Goal: Check status: Check status

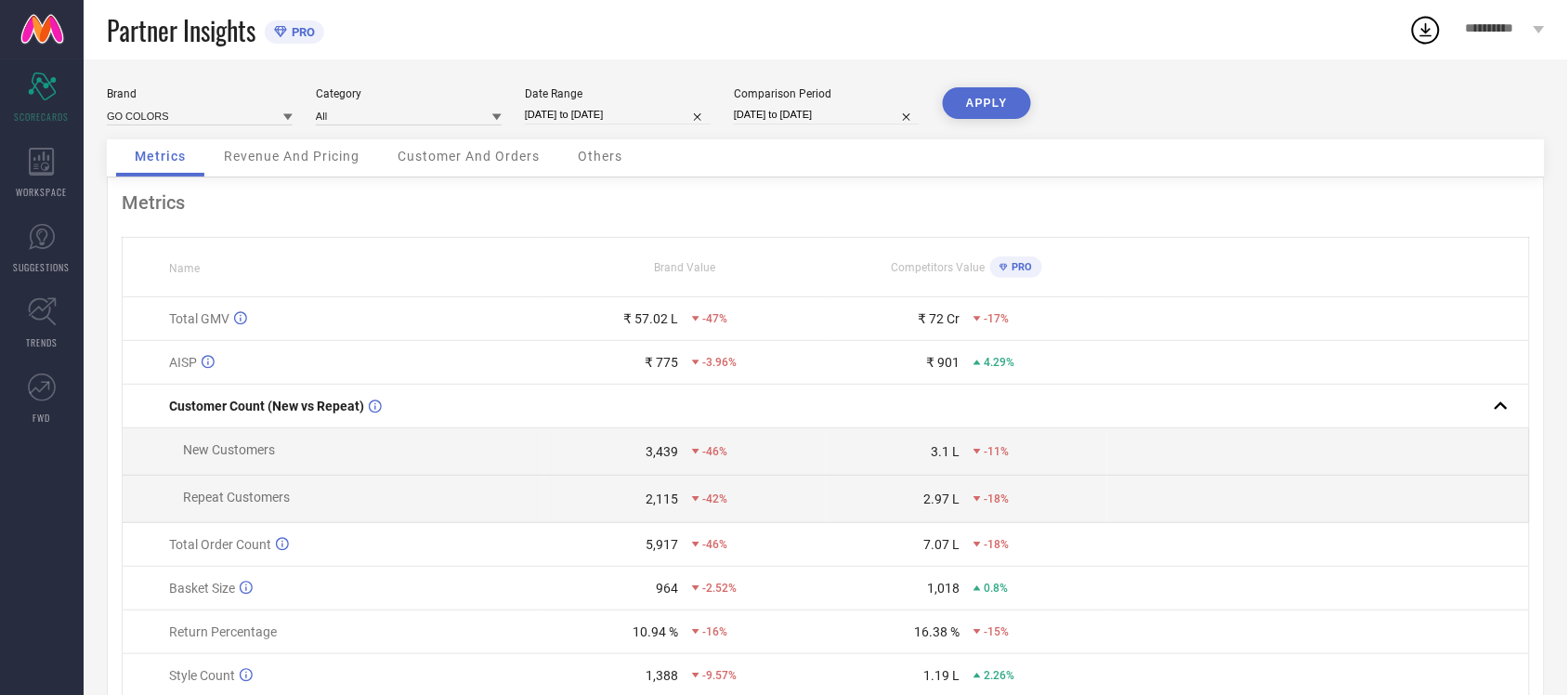
click at [634, 114] on input "[DATE] to [DATE]" at bounding box center [617, 114] width 185 height 20
select select "7"
select select "2025"
select select "8"
select select "2025"
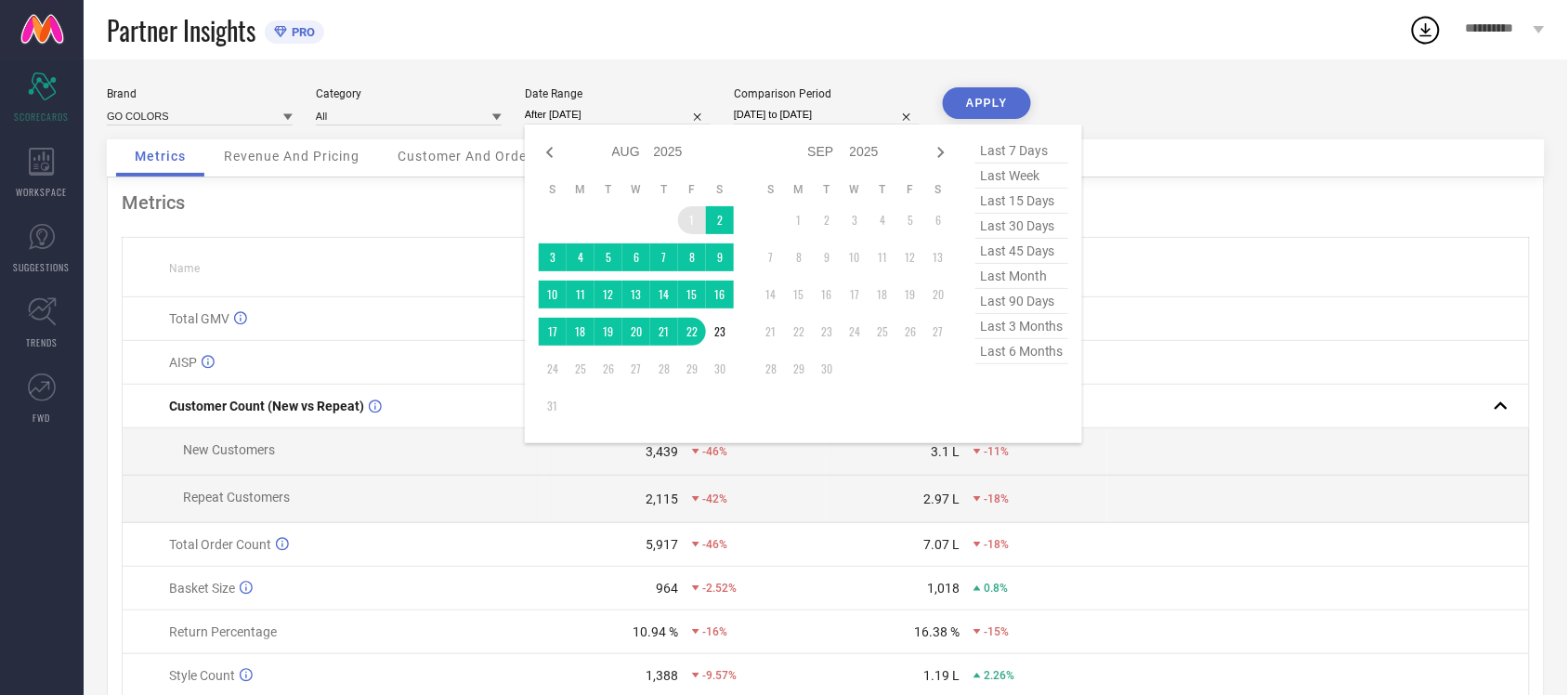
click at [692, 218] on td "1" at bounding box center [692, 220] width 28 height 28
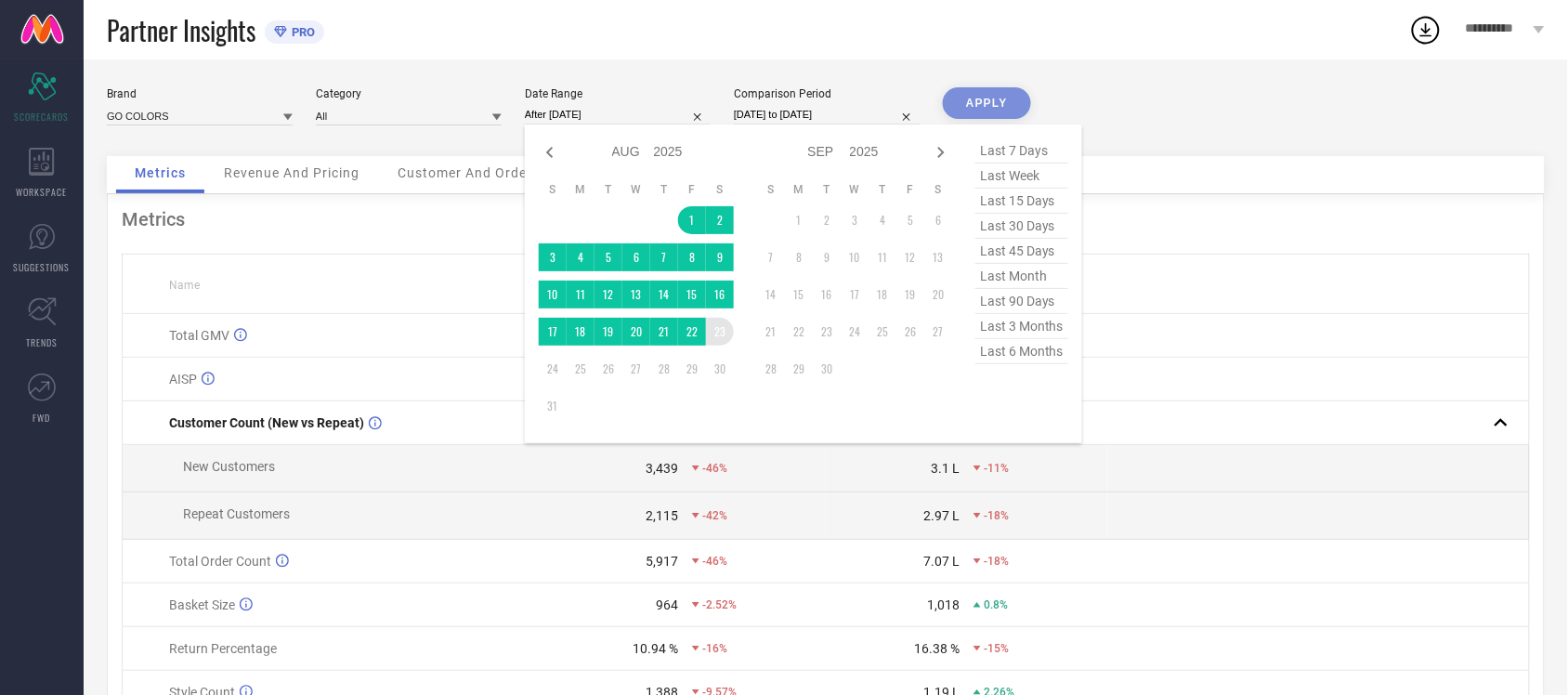
type input "01-08-2025 to 23-08-2025"
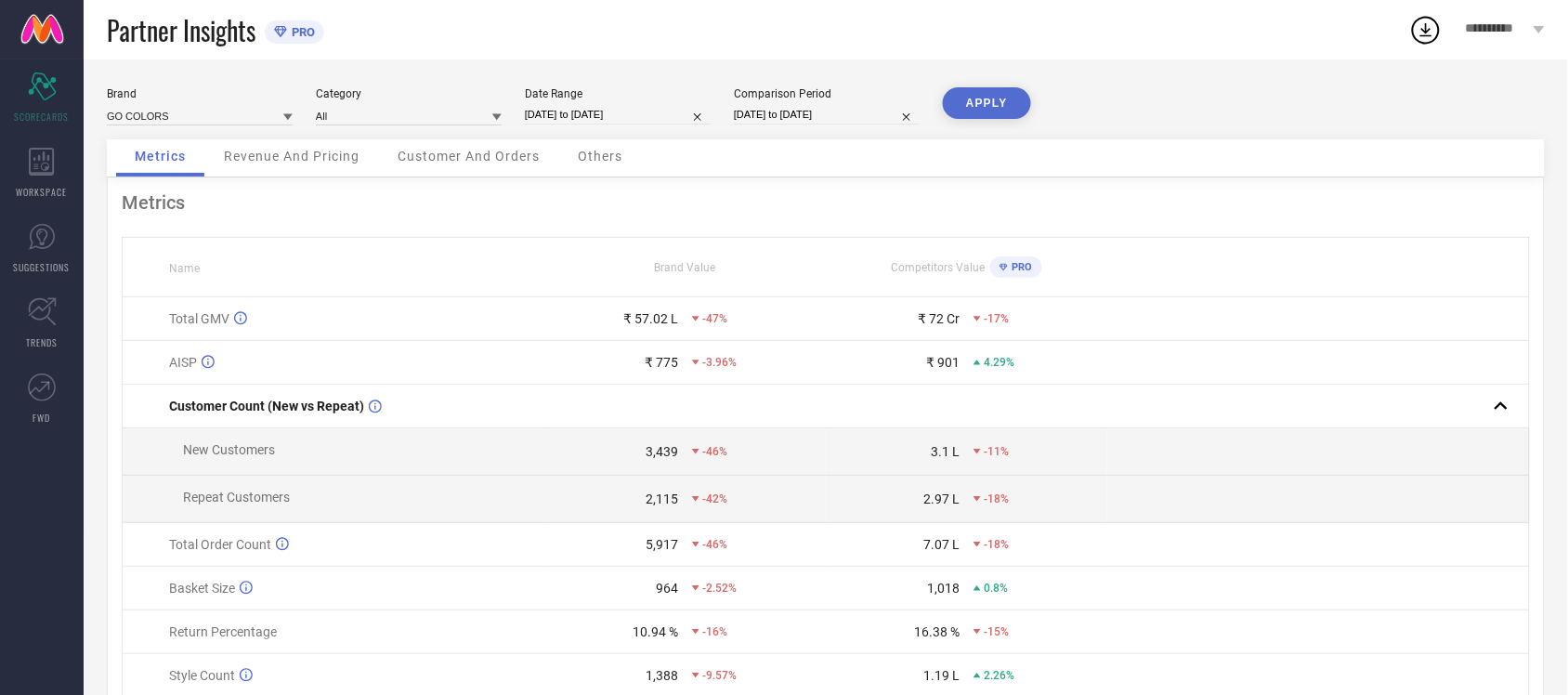
click at [987, 111] on button "APPLY" at bounding box center [987, 104] width 89 height 32
click at [637, 113] on input "01-08-2025 to 23-08-2025" at bounding box center [617, 114] width 185 height 20
select select "7"
select select "2025"
select select "8"
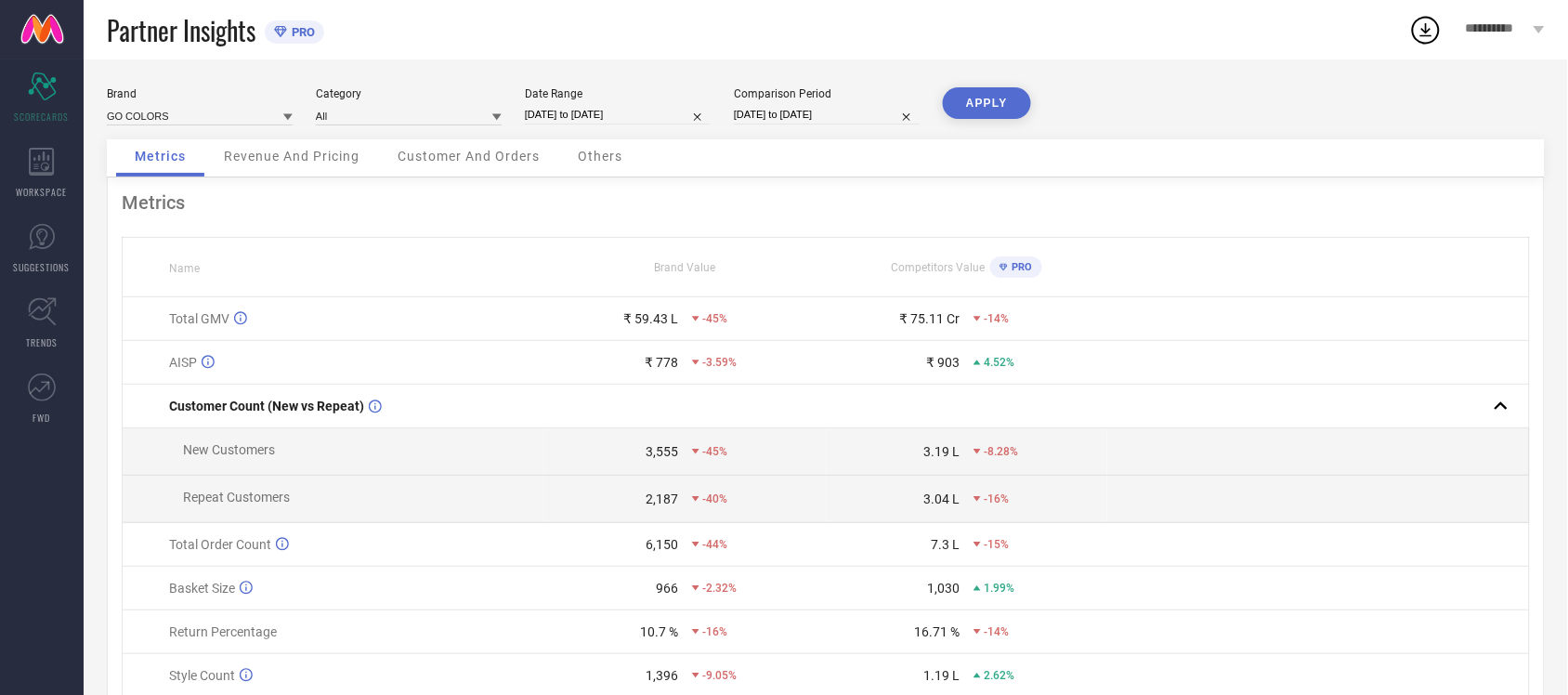
select select "2025"
click at [1285, 96] on div "Brand GO COLORS Category All Date Range 01-08-2025 to 23-08-2025 Comparison Per…" at bounding box center [825, 113] width 1438 height 52
